Goal: Information Seeking & Learning: Understand process/instructions

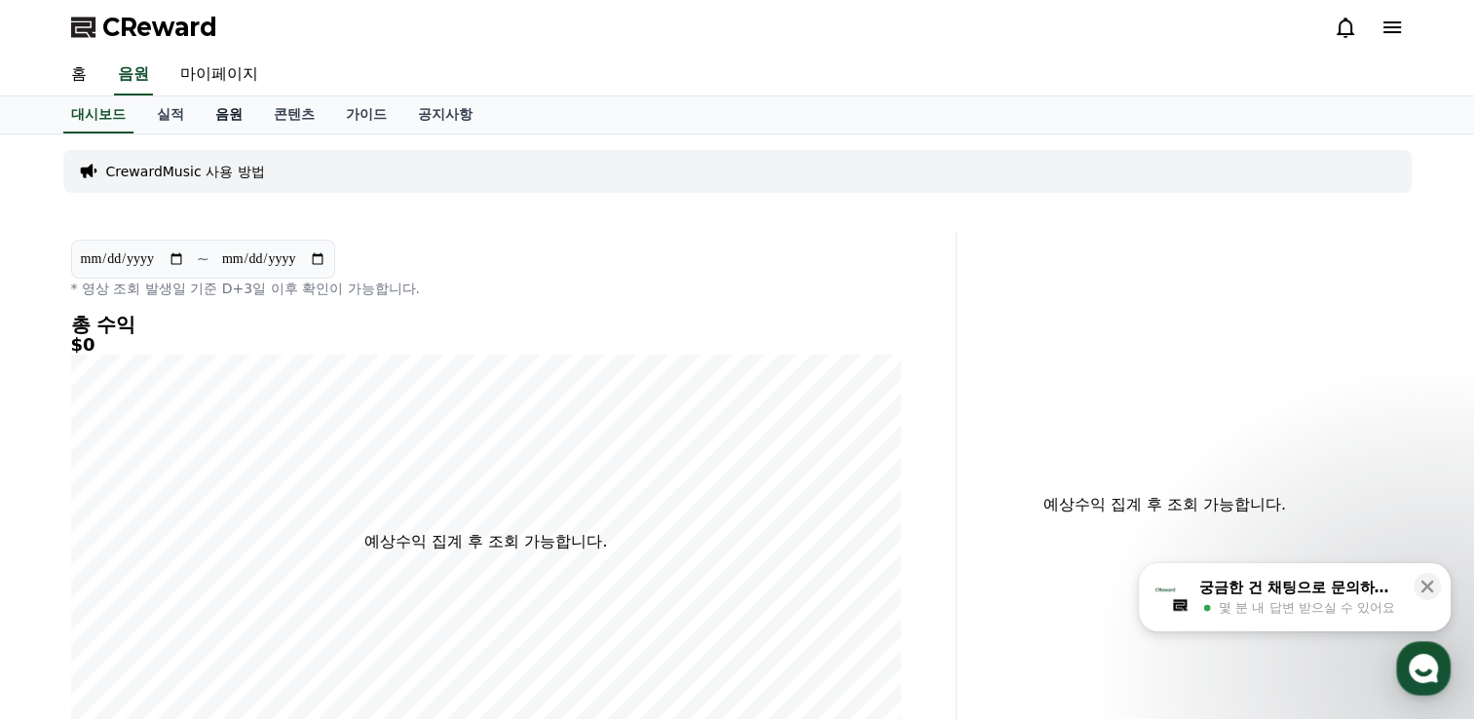
click at [227, 117] on link "음원" at bounding box center [229, 114] width 58 height 37
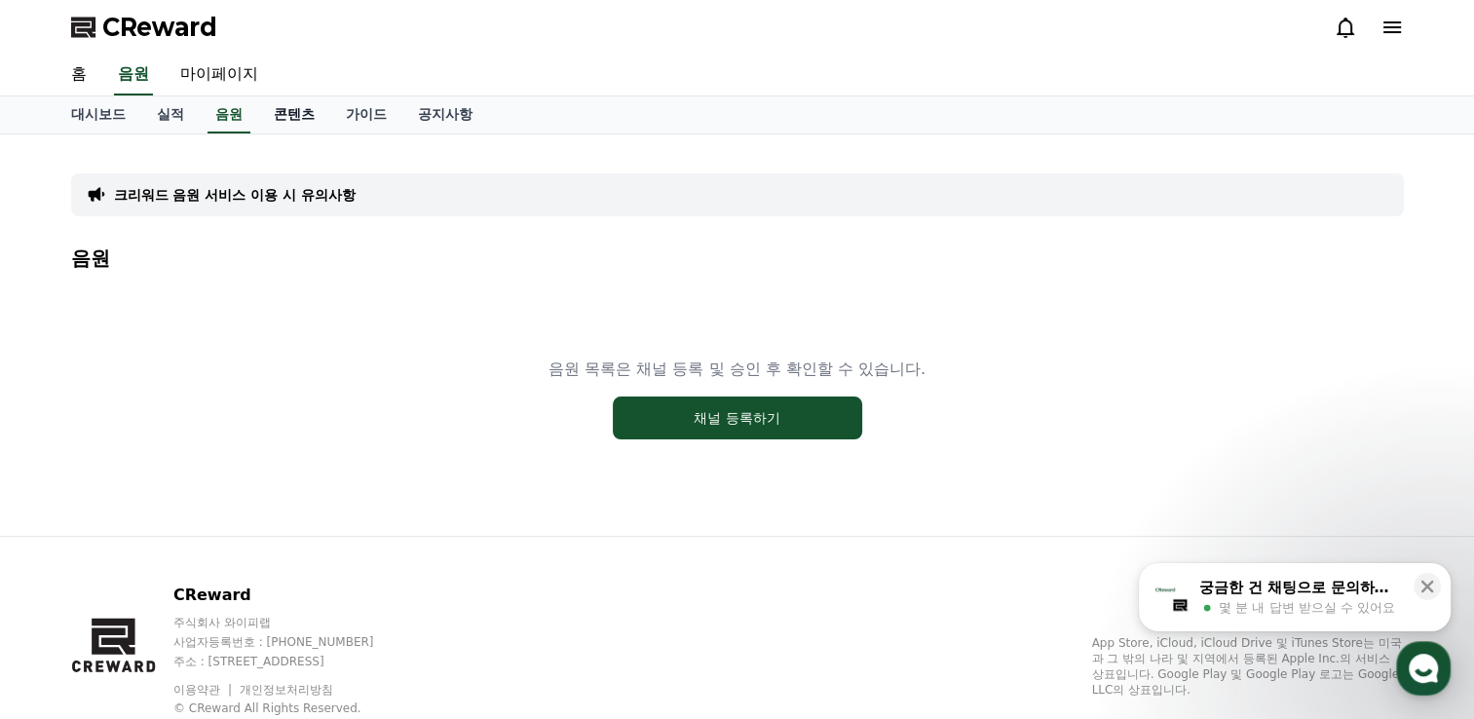
click at [309, 115] on link "콘텐츠" at bounding box center [294, 114] width 72 height 37
click at [364, 113] on link "가이드" at bounding box center [366, 114] width 72 height 37
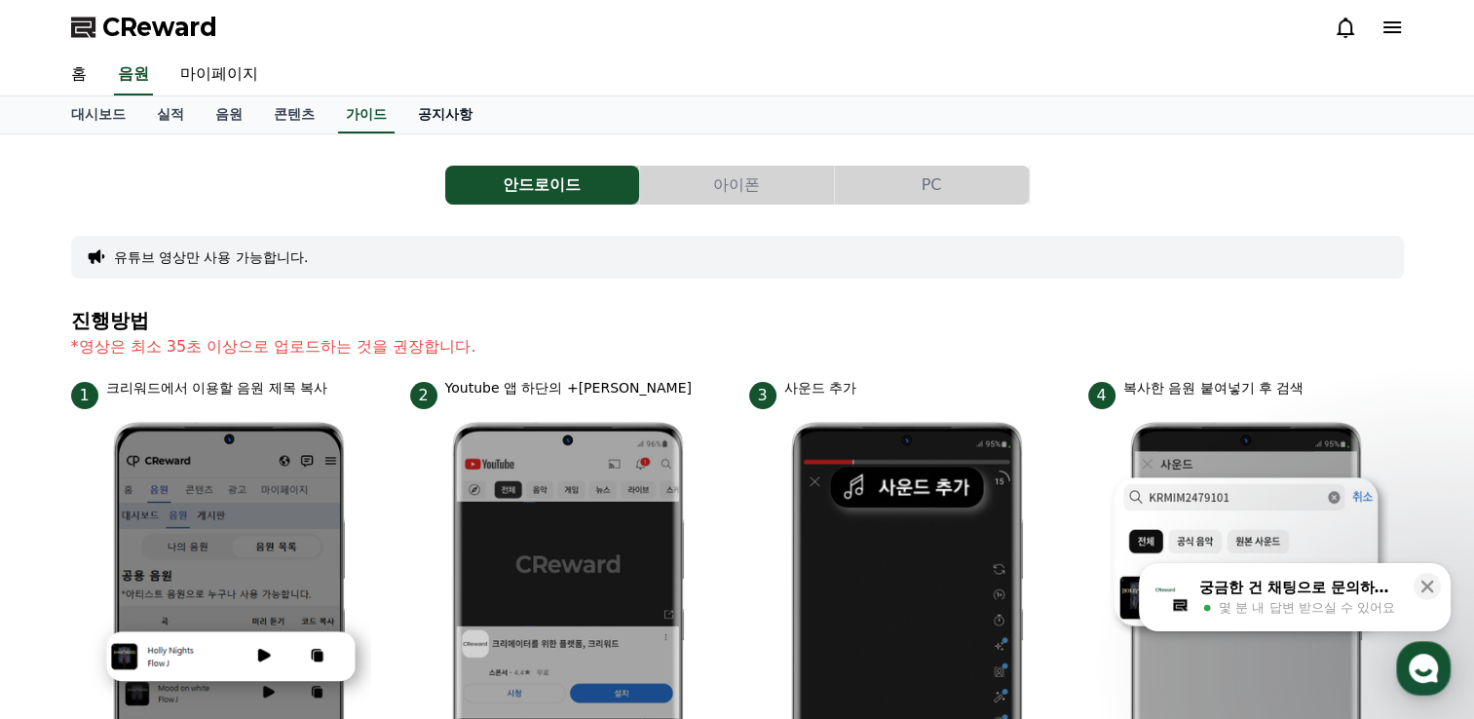
click at [441, 114] on link "공지사항" at bounding box center [445, 114] width 86 height 37
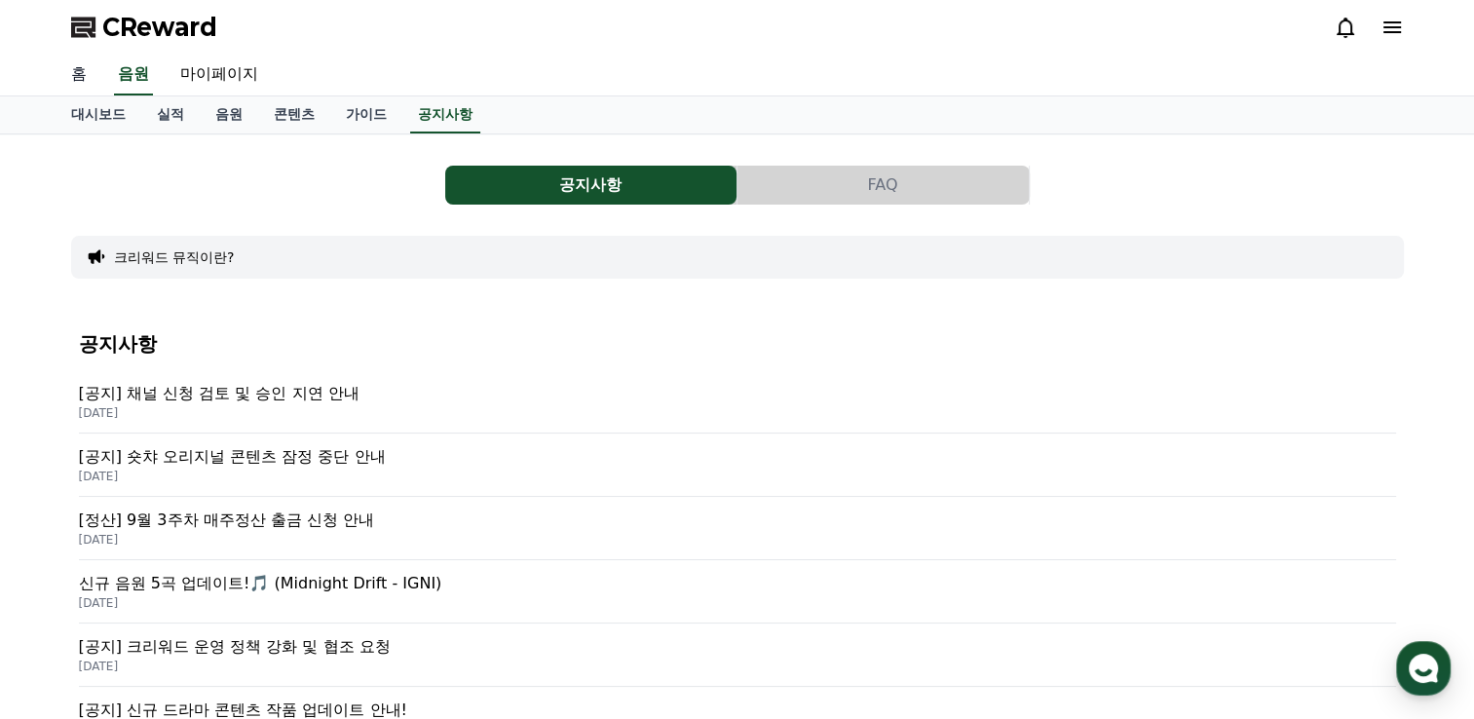
click at [83, 69] on link "홈" at bounding box center [79, 75] width 47 height 41
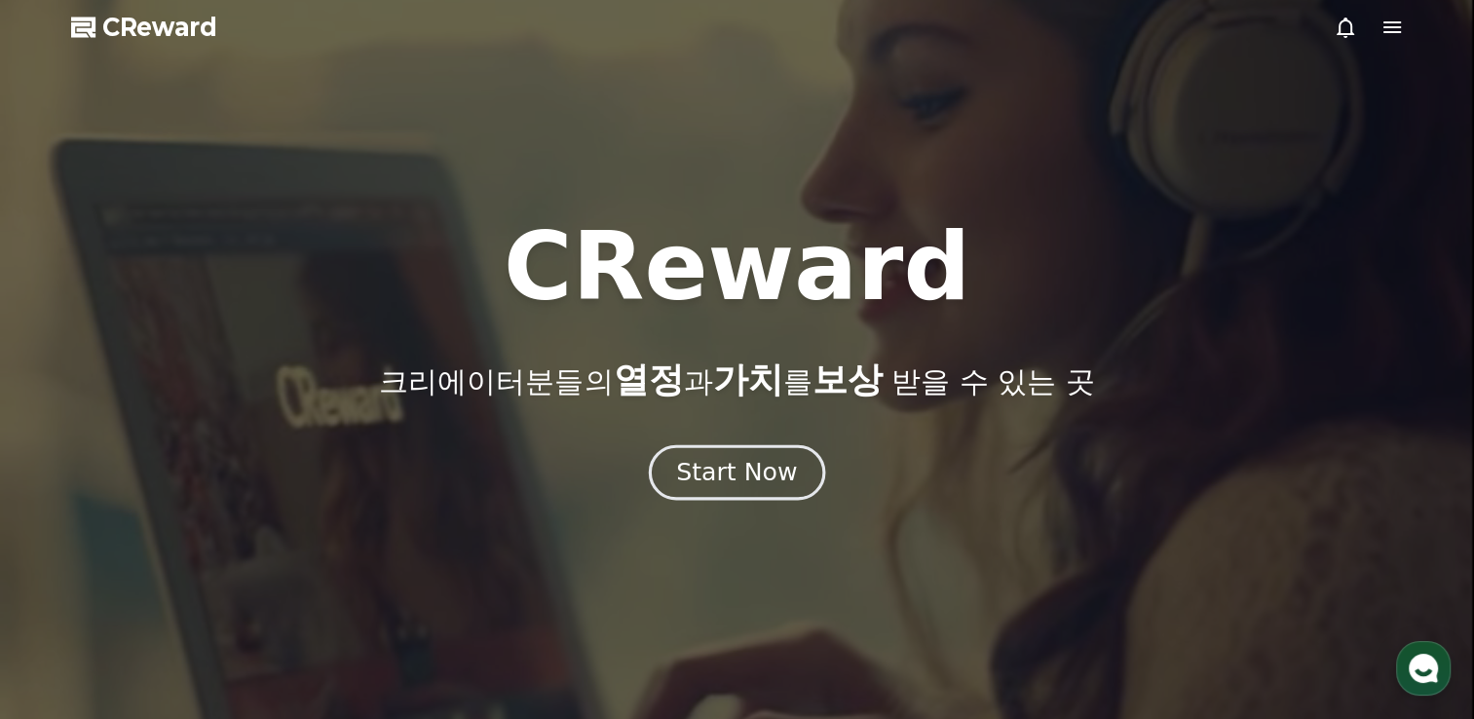
click at [740, 479] on div "Start Now" at bounding box center [736, 472] width 121 height 33
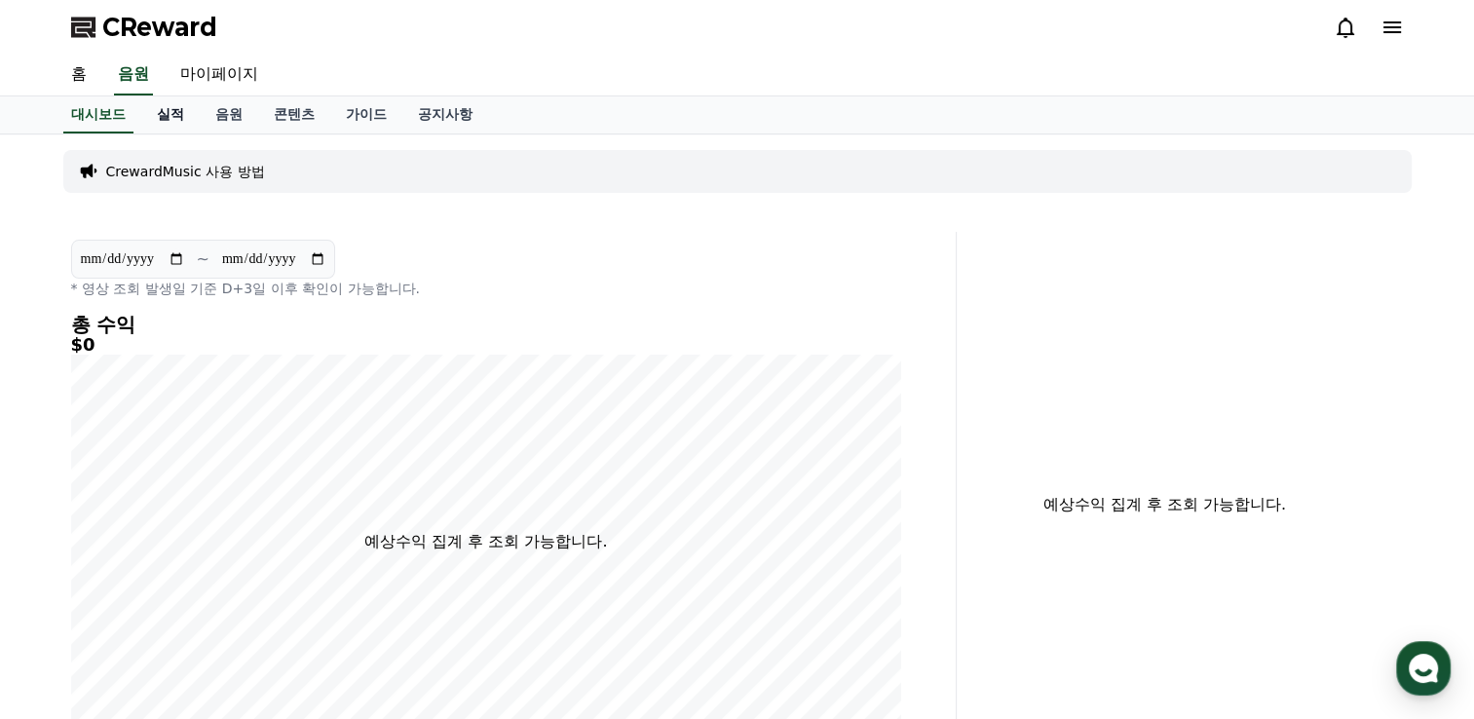
click at [182, 117] on link "실적" at bounding box center [170, 114] width 58 height 37
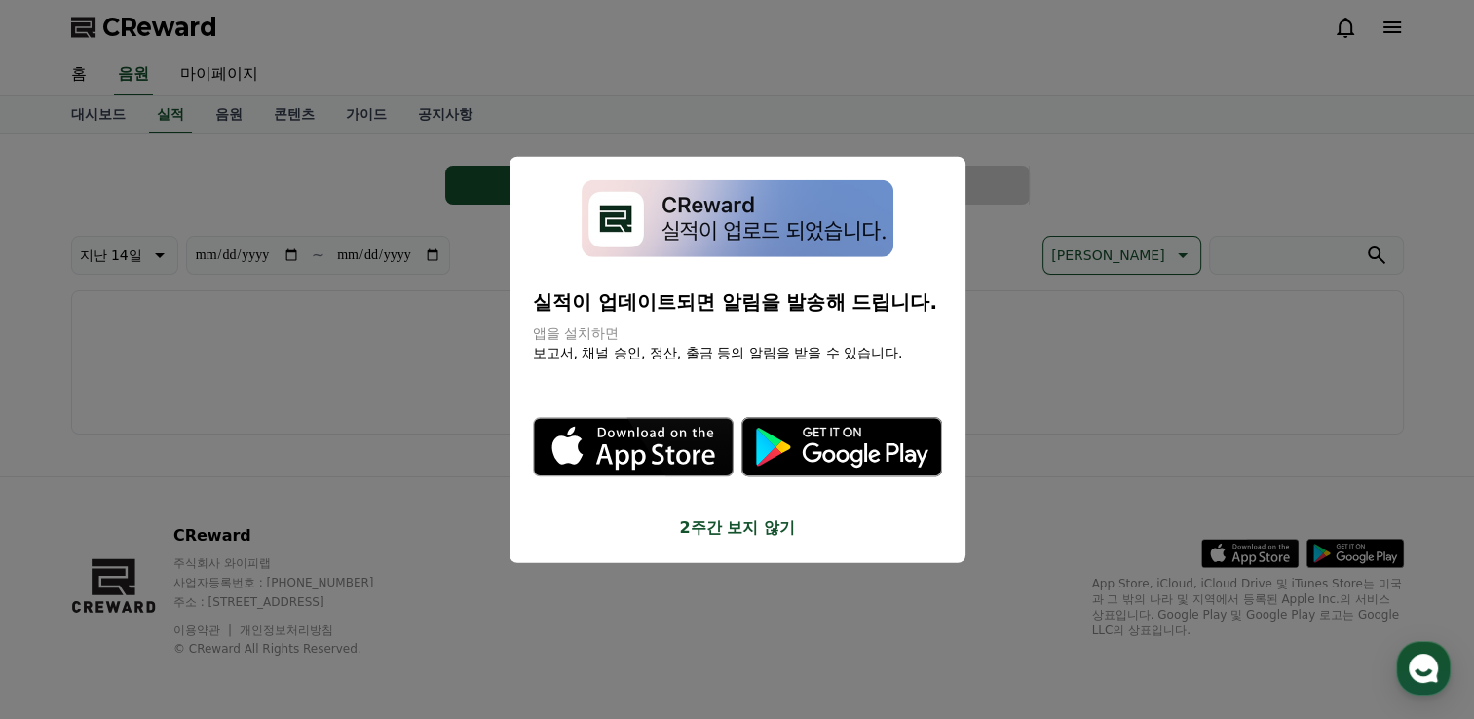
click at [765, 526] on button "2주간 보지 않기" at bounding box center [737, 526] width 409 height 23
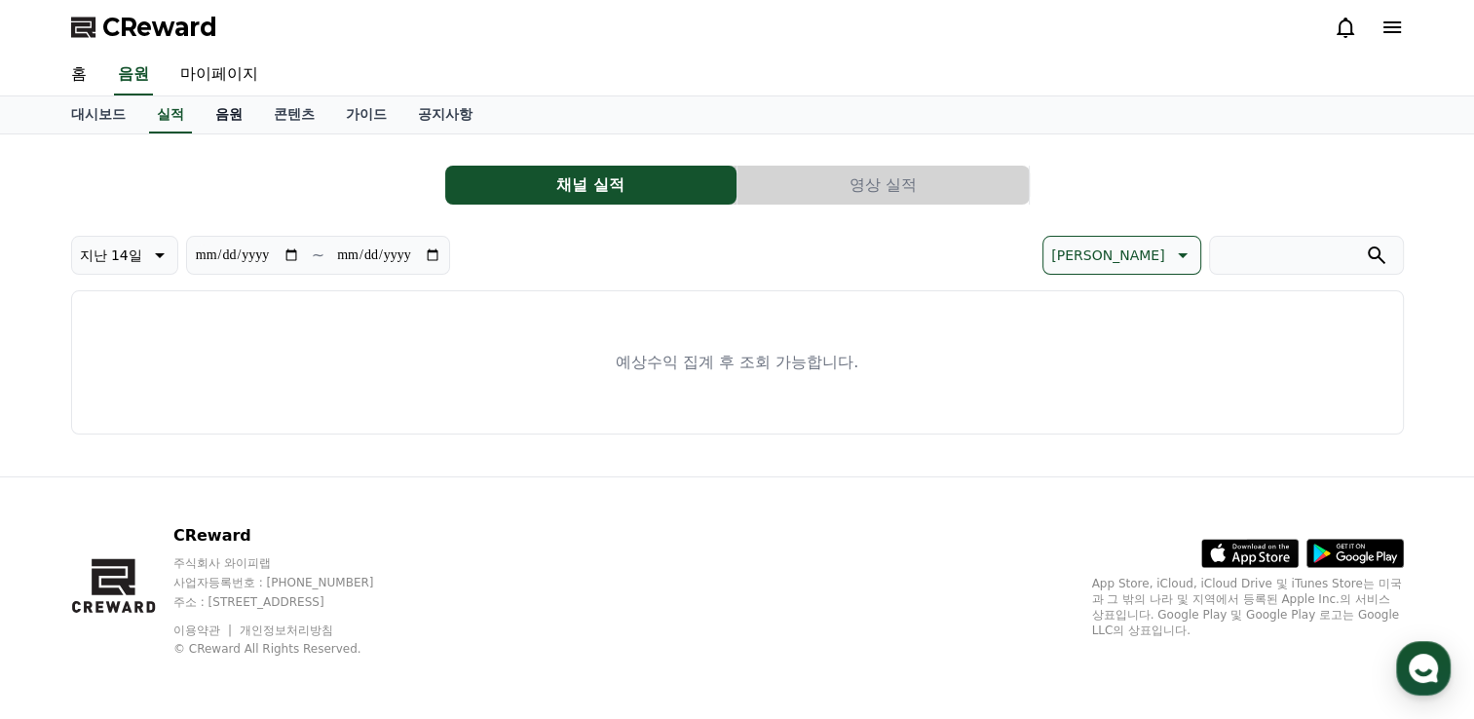
click at [222, 114] on link "음원" at bounding box center [229, 114] width 58 height 37
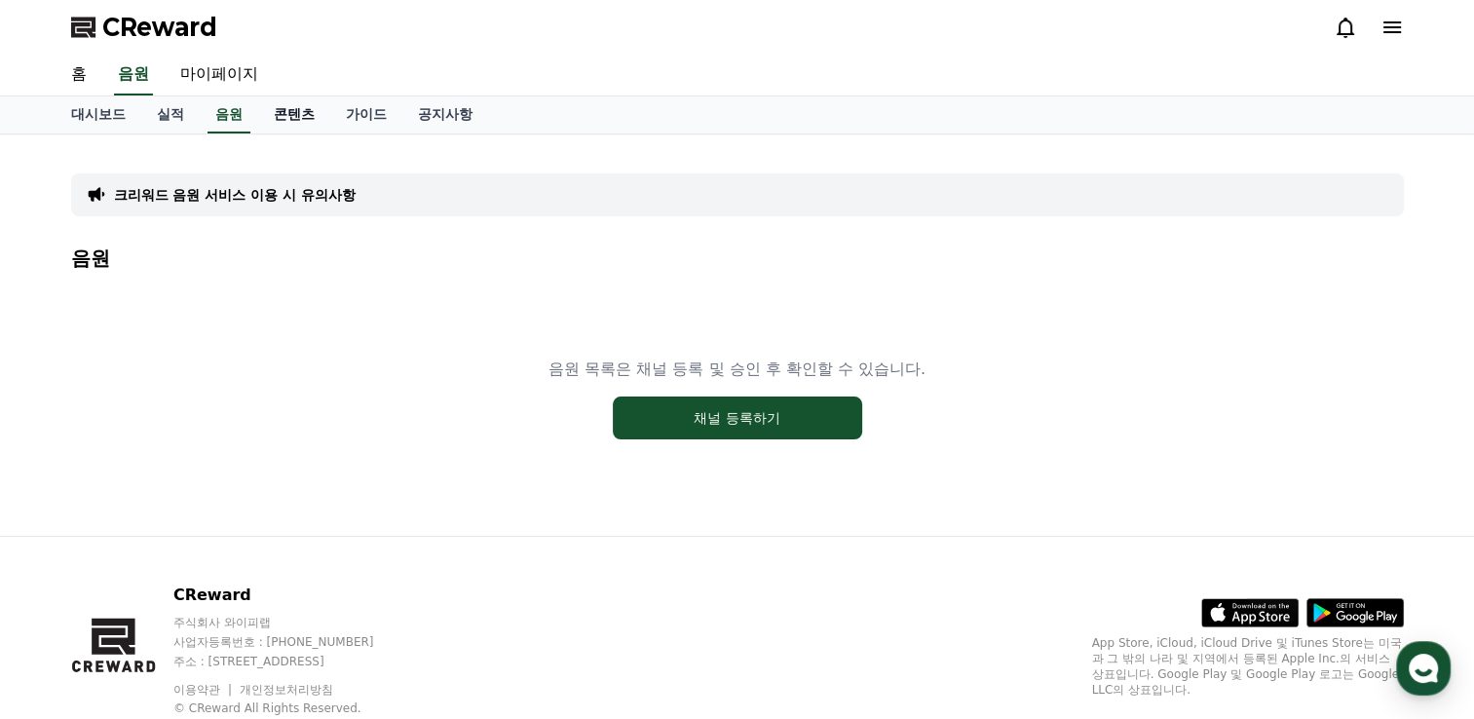
click at [292, 114] on link "콘텐츠" at bounding box center [294, 114] width 72 height 37
click at [370, 110] on link "가이드" at bounding box center [366, 114] width 72 height 37
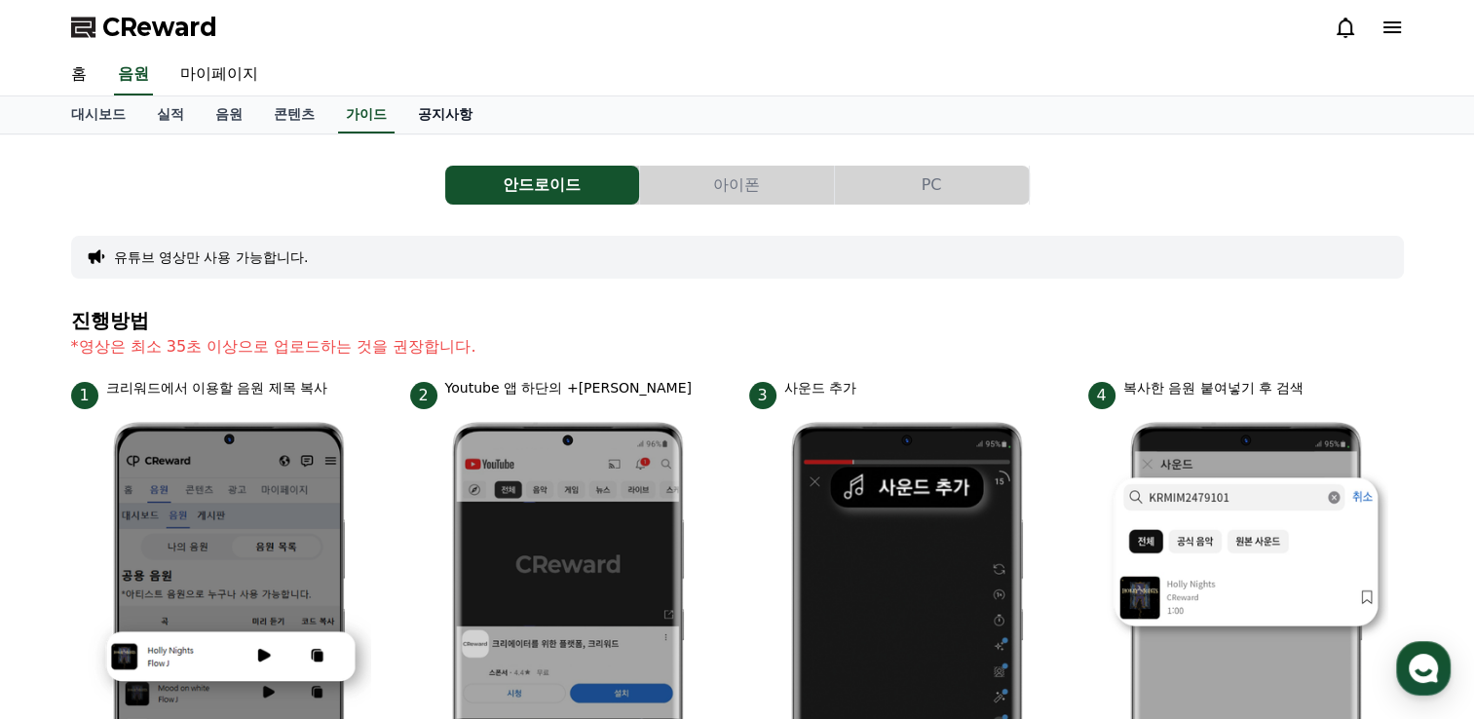
click at [450, 107] on link "공지사항" at bounding box center [445, 114] width 86 height 37
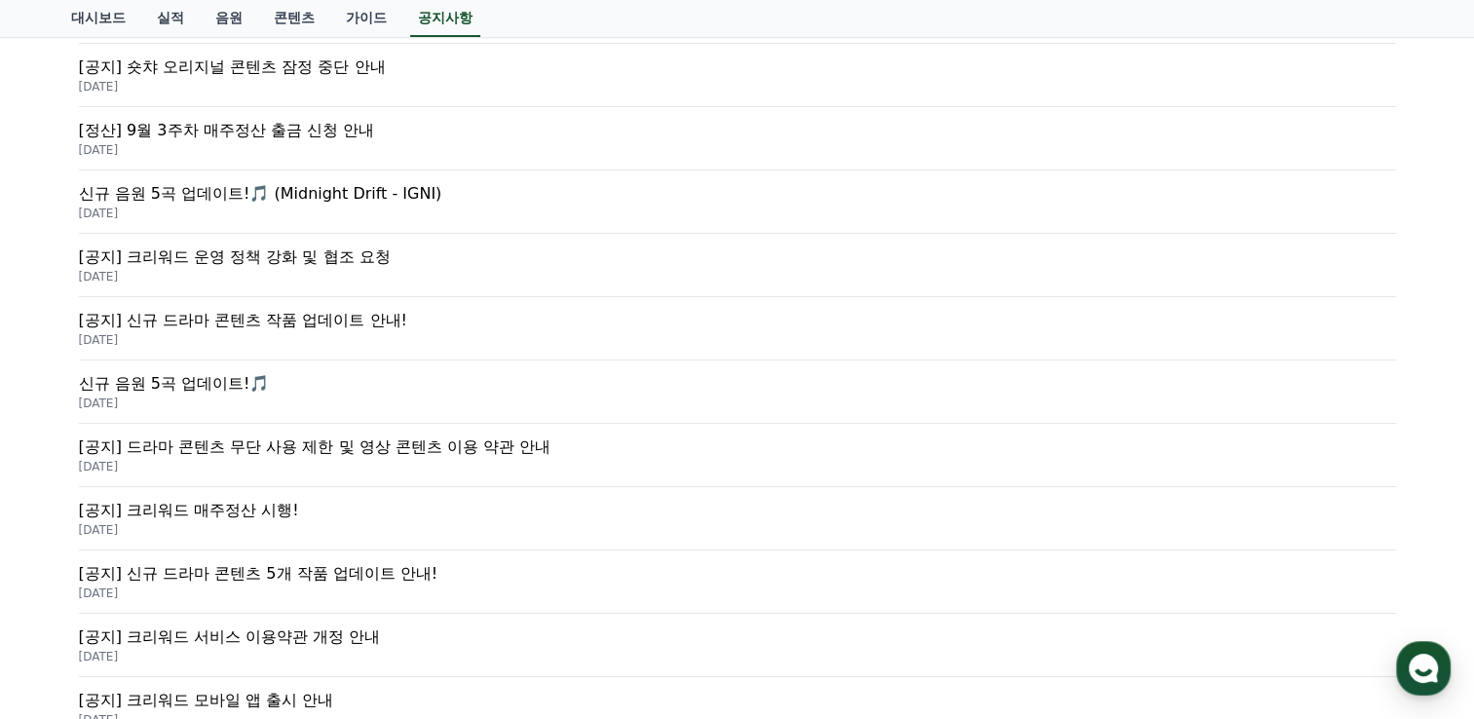
scroll to position [779, 0]
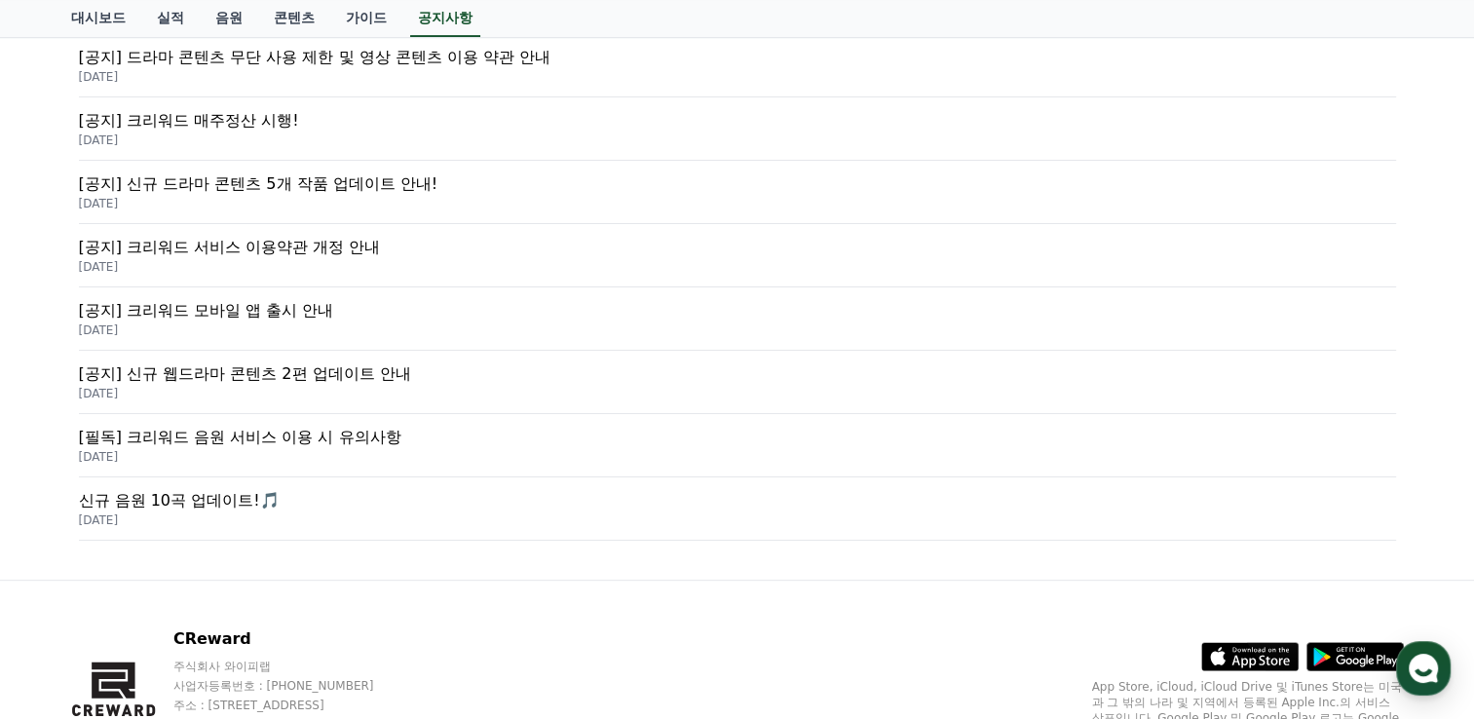
click at [192, 310] on p "[공지] 크리워드 모바일 앱 출시 안내" at bounding box center [737, 310] width 1317 height 23
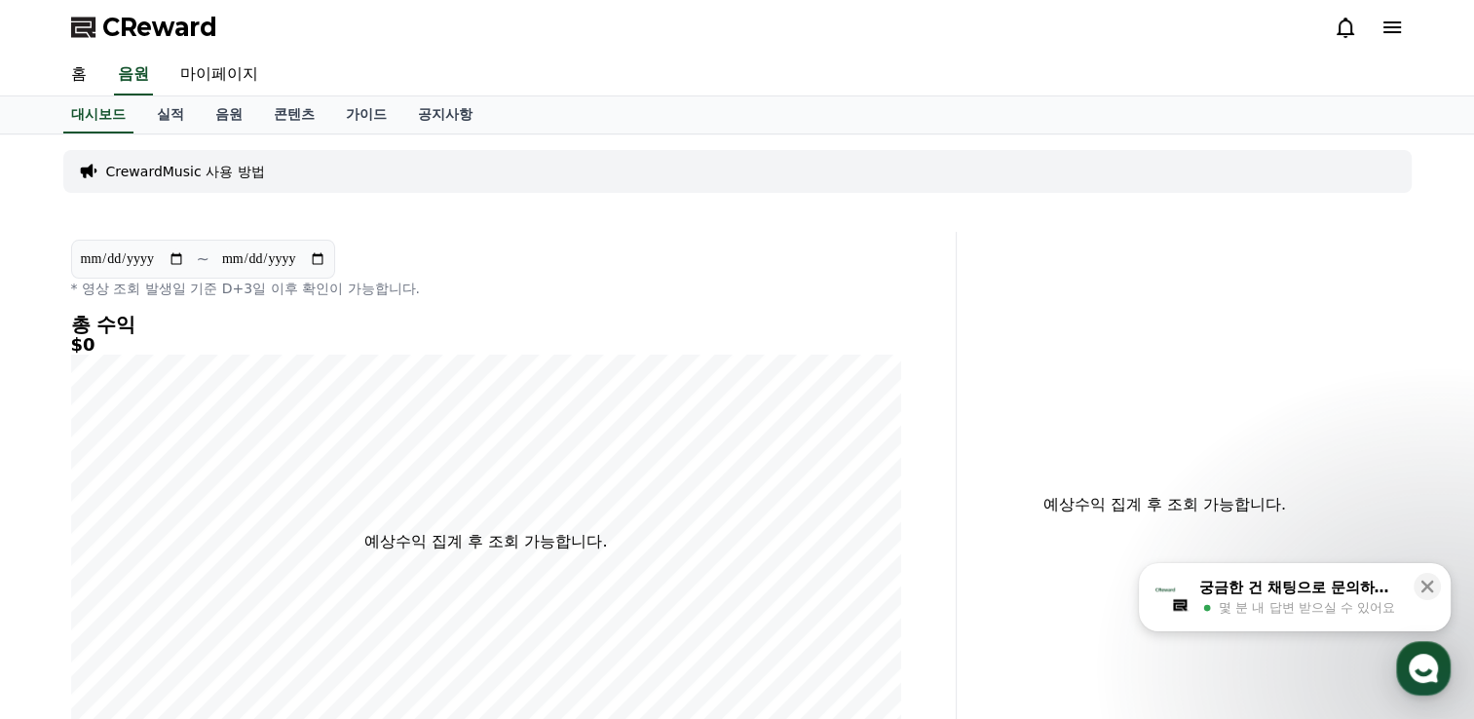
click at [166, 29] on span "CReward" at bounding box center [159, 27] width 115 height 31
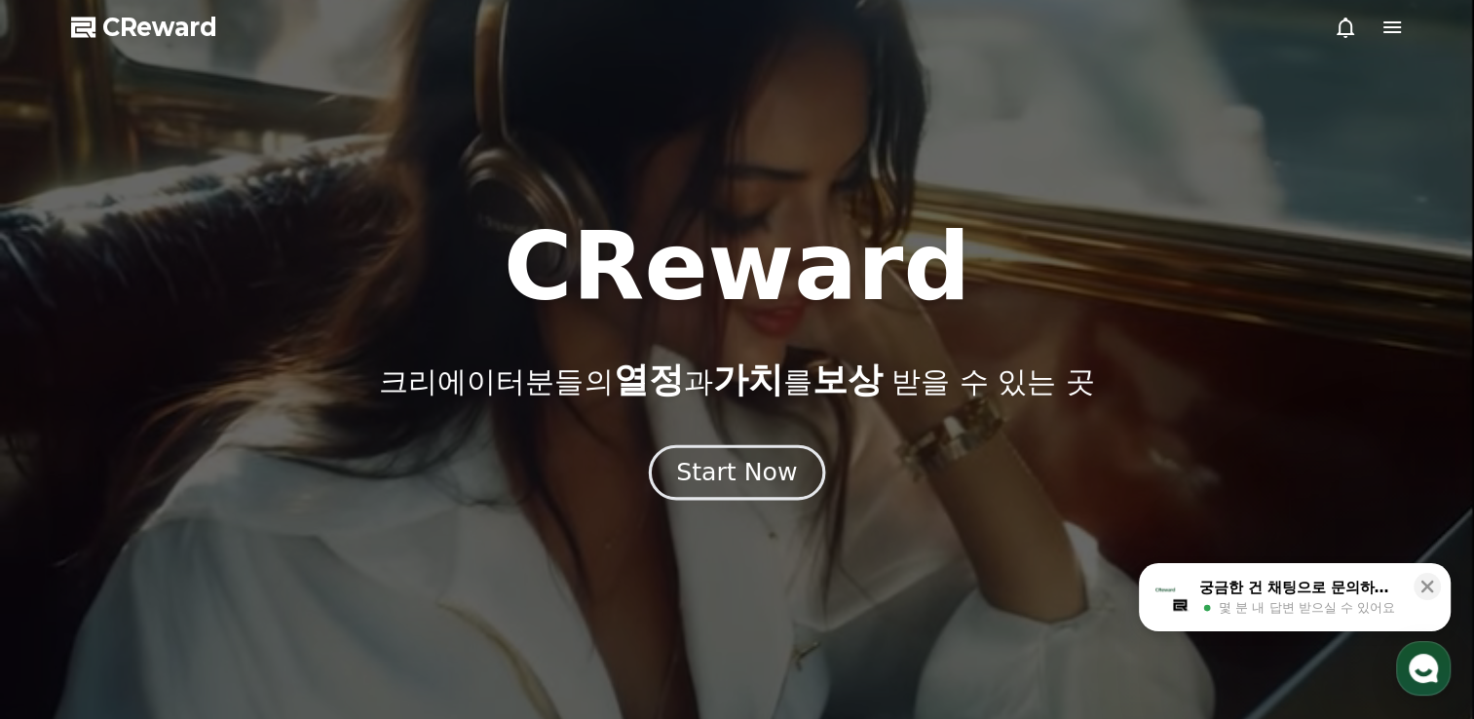
click at [726, 469] on div "Start Now" at bounding box center [736, 472] width 121 height 33
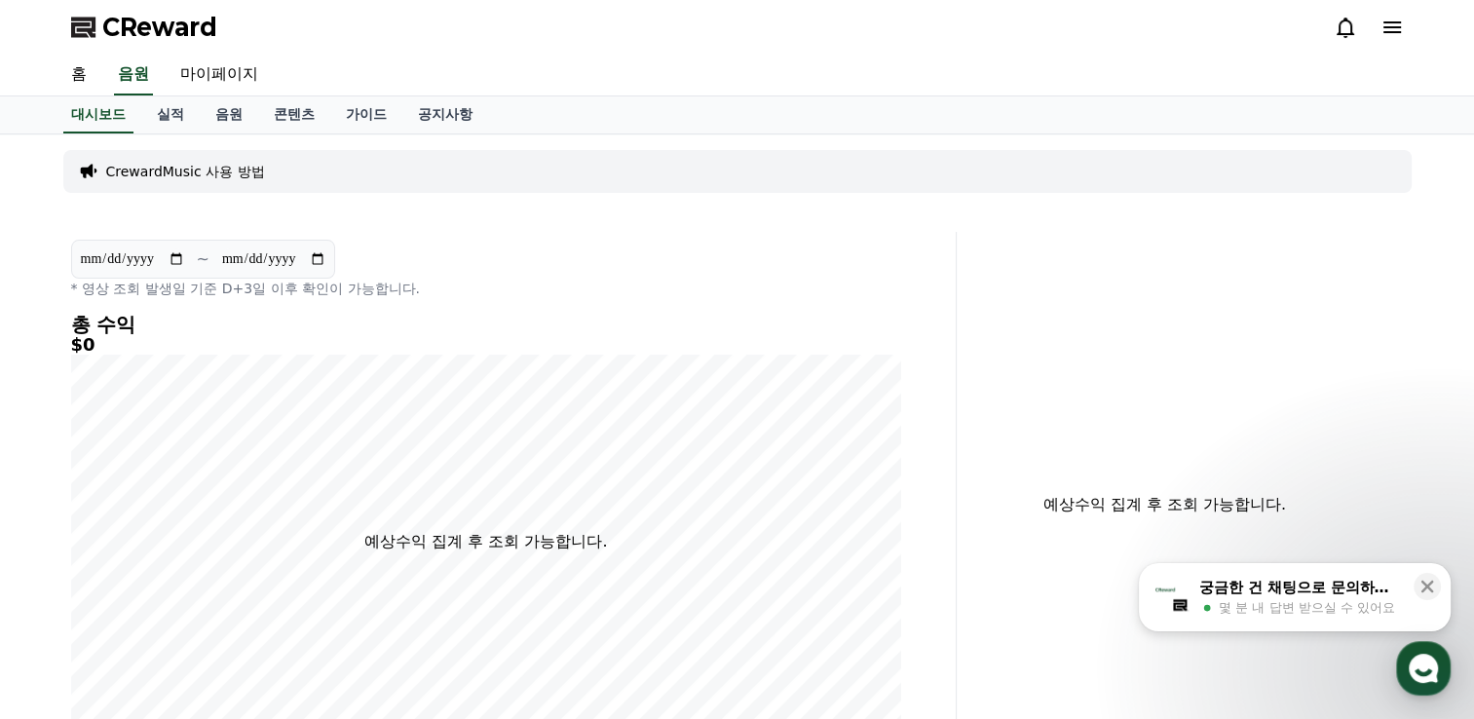
click at [260, 169] on div "CrewardMusic 사용 방법" at bounding box center [737, 171] width 1348 height 43
click at [240, 172] on p "CrewardMusic 사용 방법" at bounding box center [185, 171] width 159 height 19
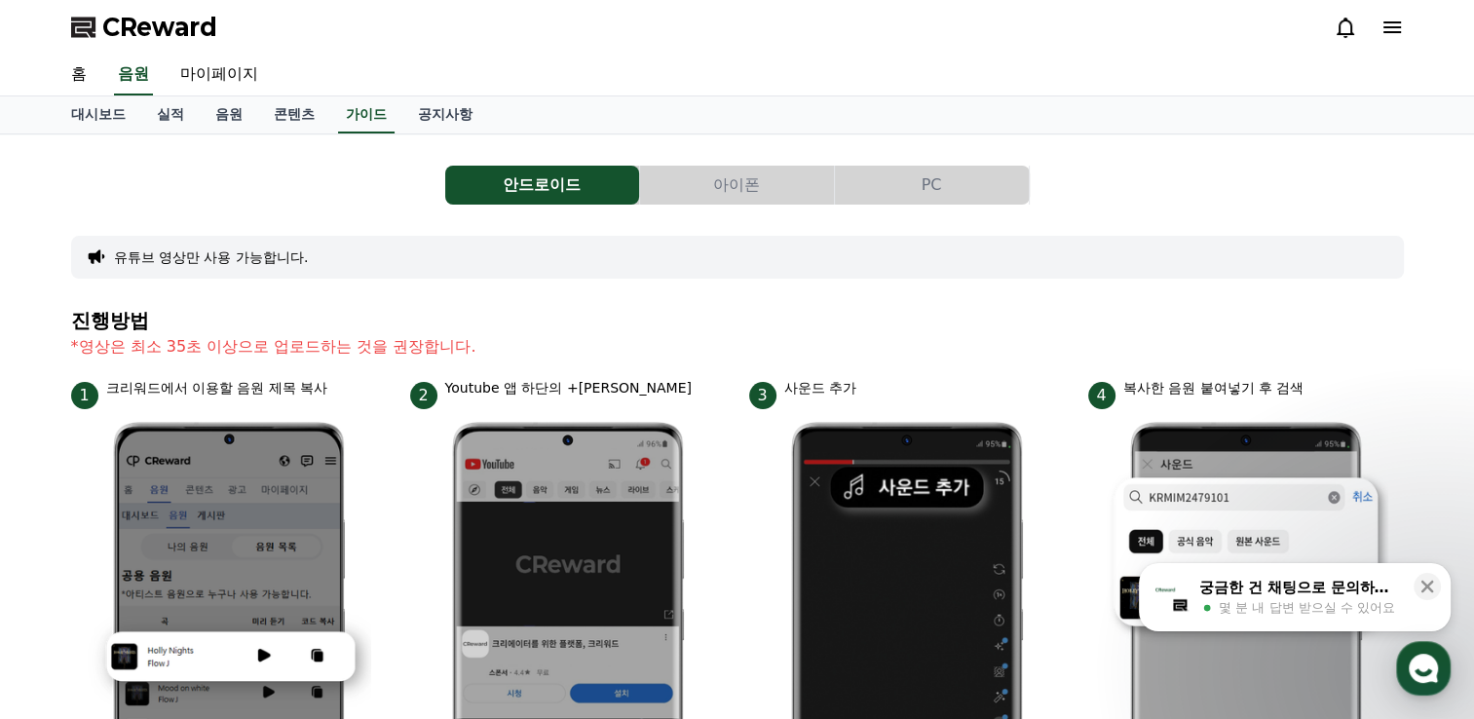
click at [926, 177] on button "PC" at bounding box center [932, 185] width 194 height 39
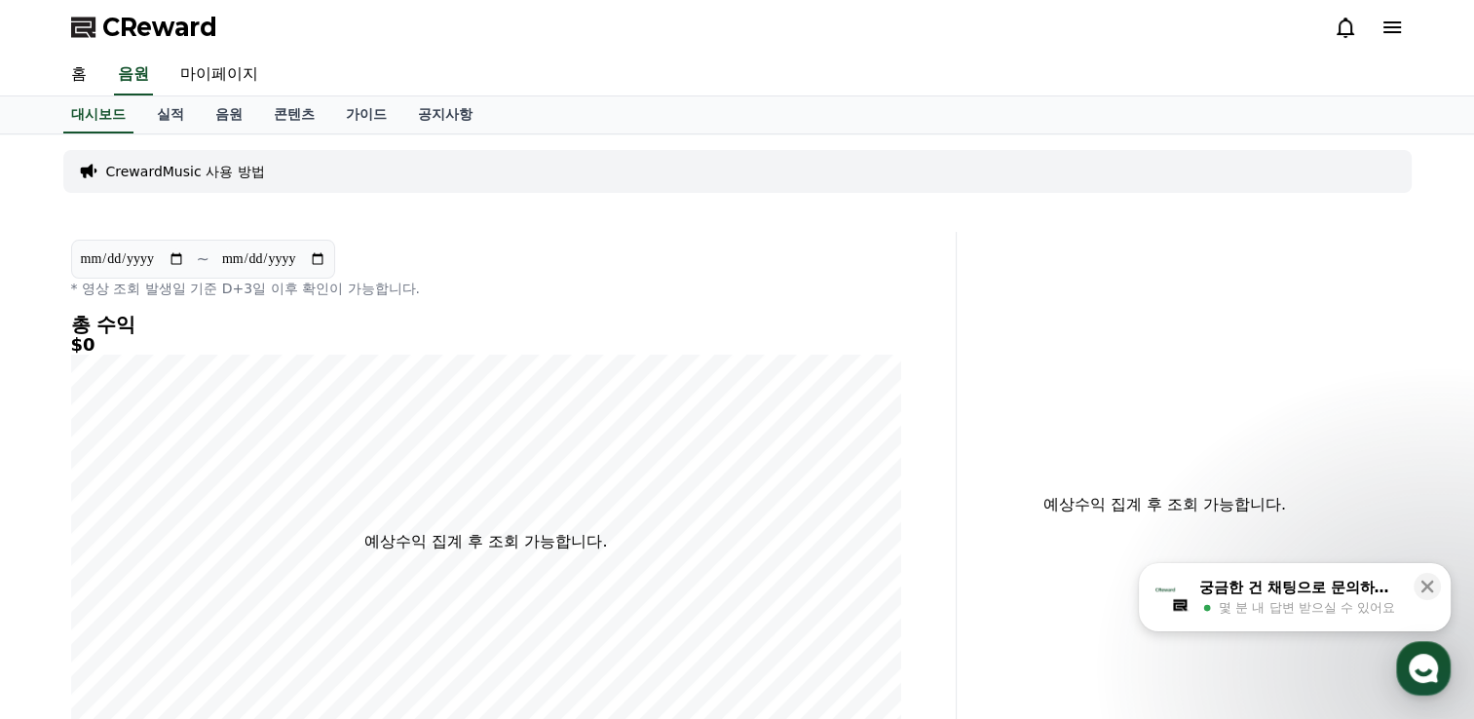
click at [1395, 29] on icon at bounding box center [1391, 27] width 23 height 23
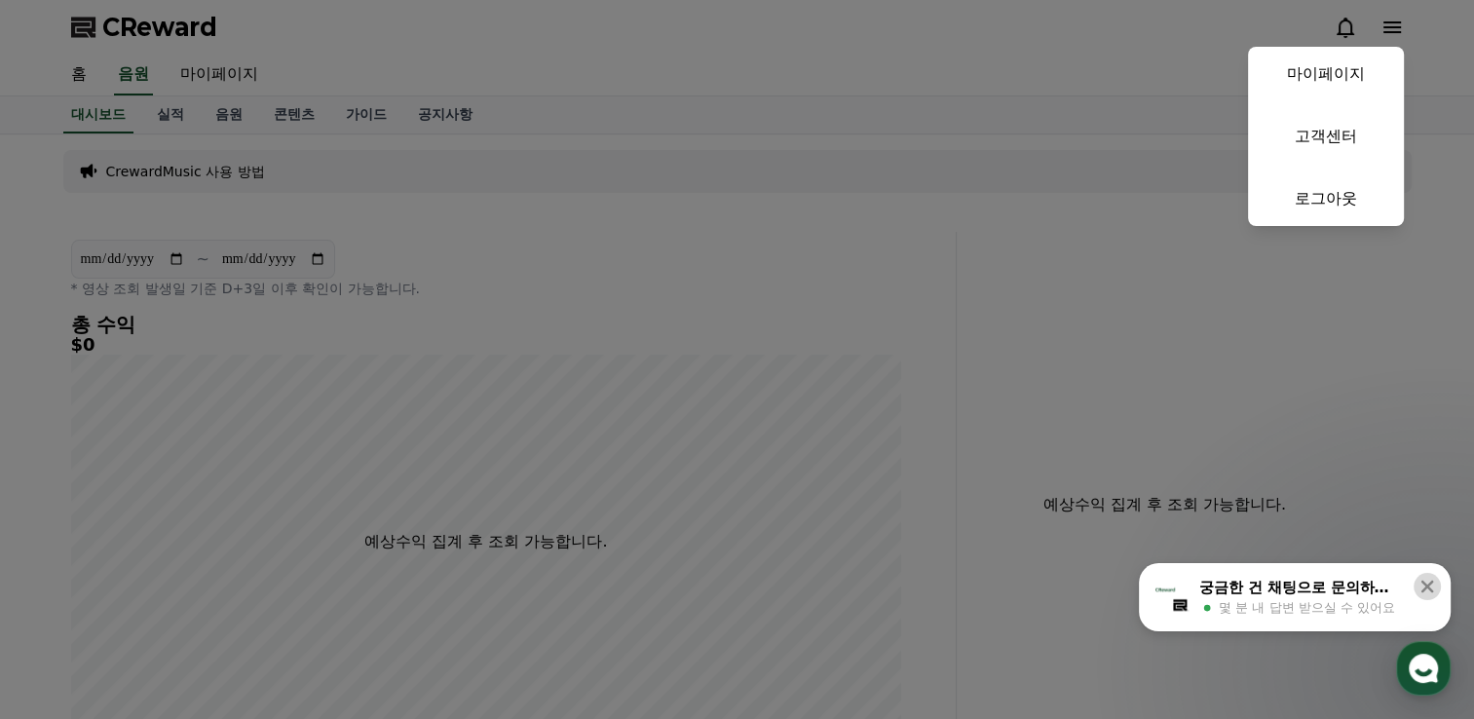
click at [1425, 589] on icon at bounding box center [1427, 587] width 13 height 13
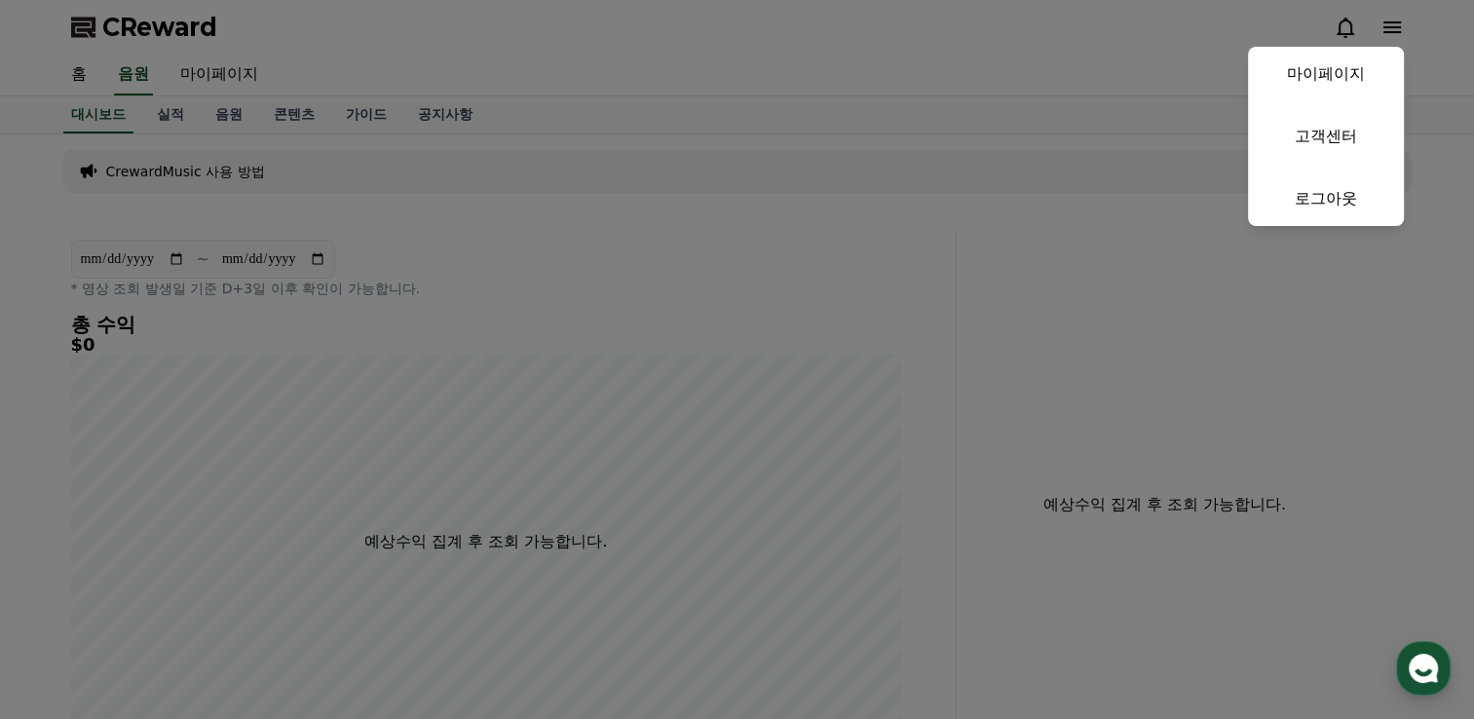
click at [1115, 136] on button "close" at bounding box center [737, 359] width 1474 height 719
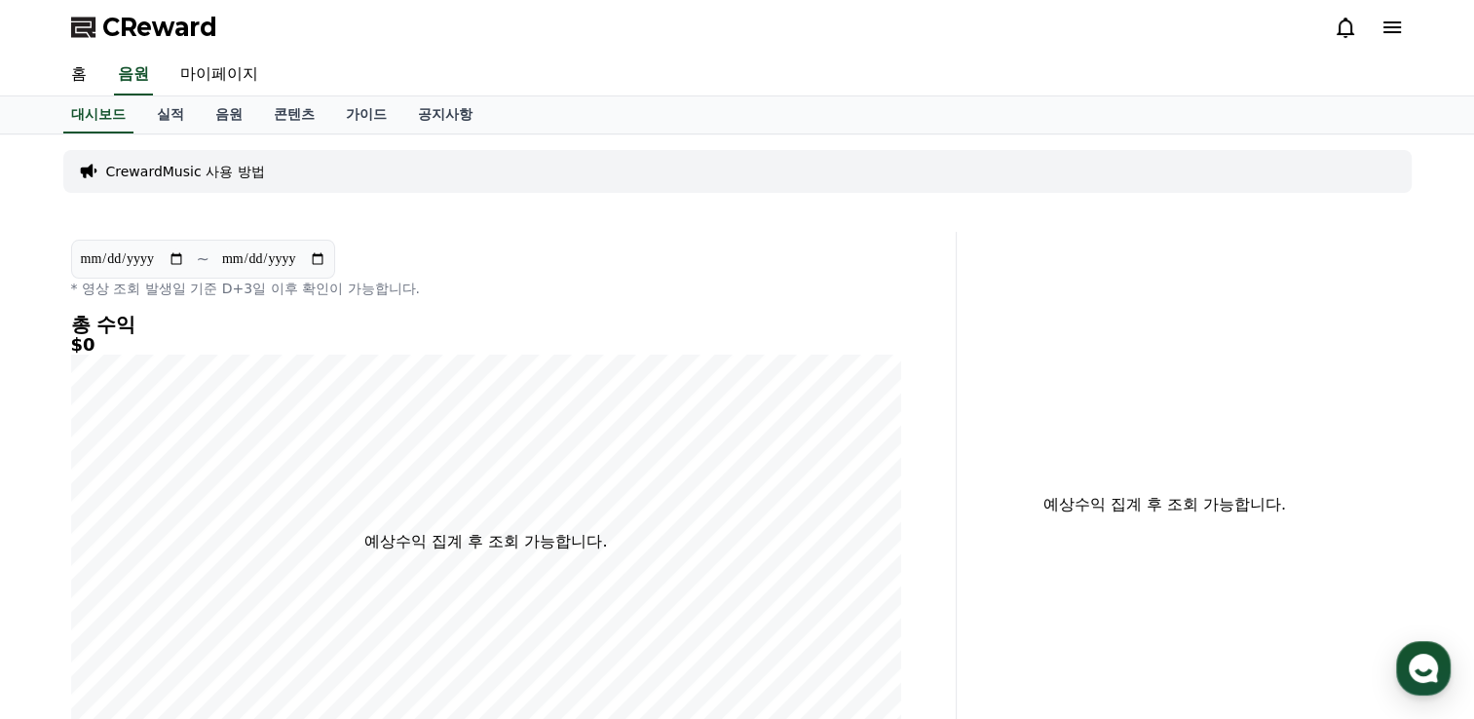
click at [104, 22] on span "CReward" at bounding box center [159, 27] width 115 height 31
